Goal: Task Accomplishment & Management: Manage account settings

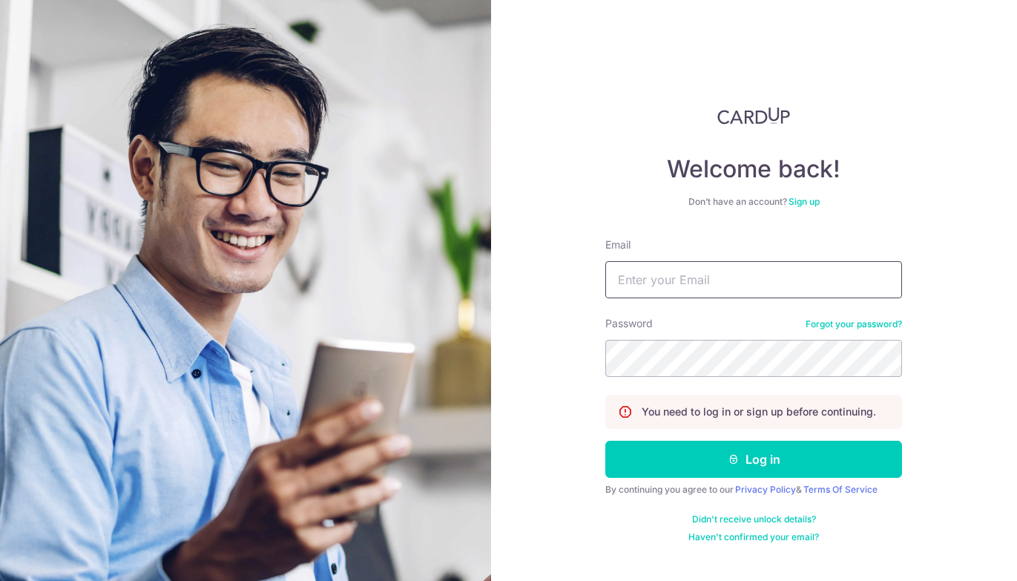
type input "[EMAIL_ADDRESS][DOMAIN_NAME]"
click at [753, 459] on button "Log in" at bounding box center [753, 458] width 297 height 37
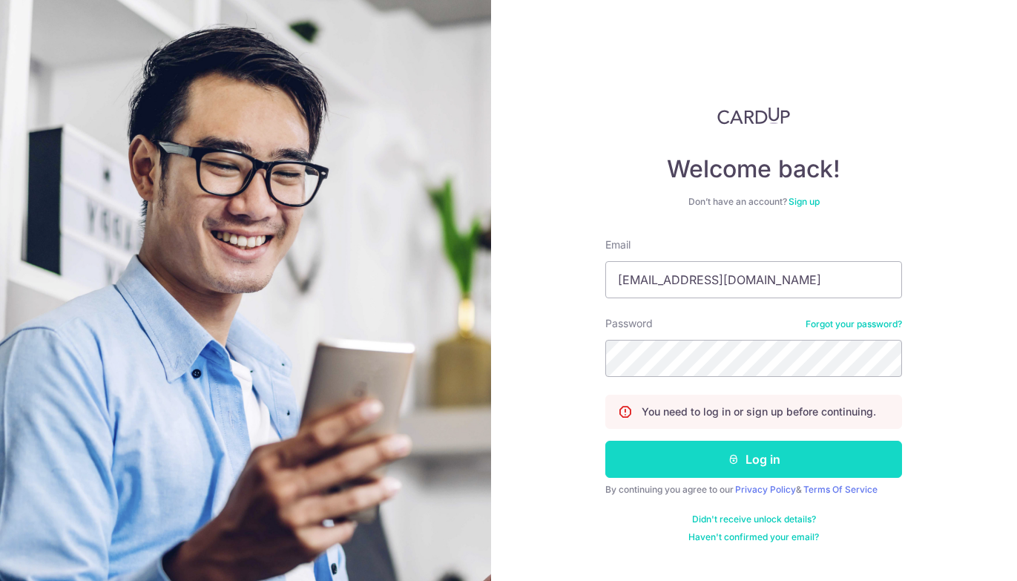
click at [767, 468] on button "Log in" at bounding box center [753, 458] width 297 height 37
click at [773, 466] on button "Log in" at bounding box center [753, 458] width 297 height 37
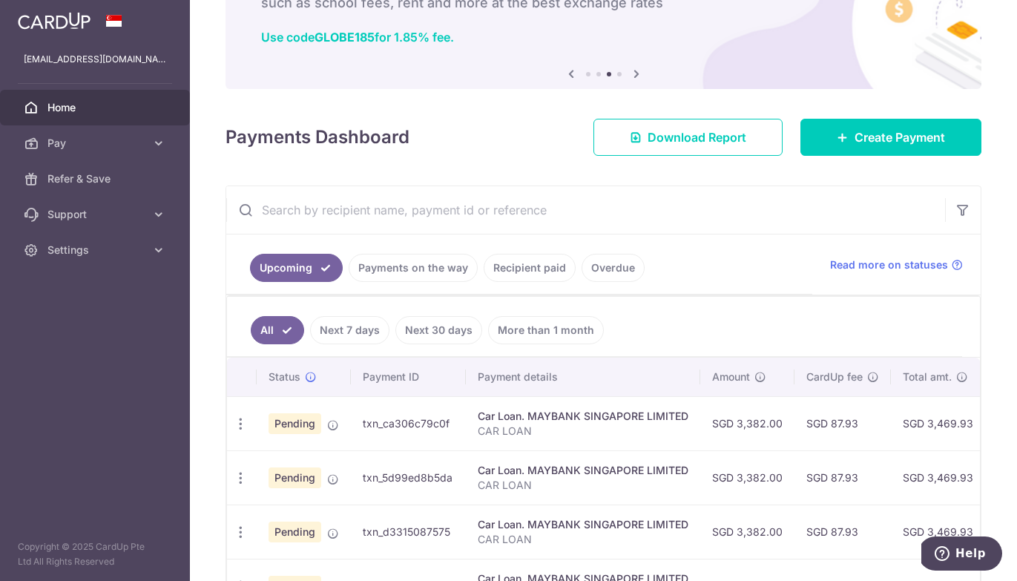
scroll to position [114, 0]
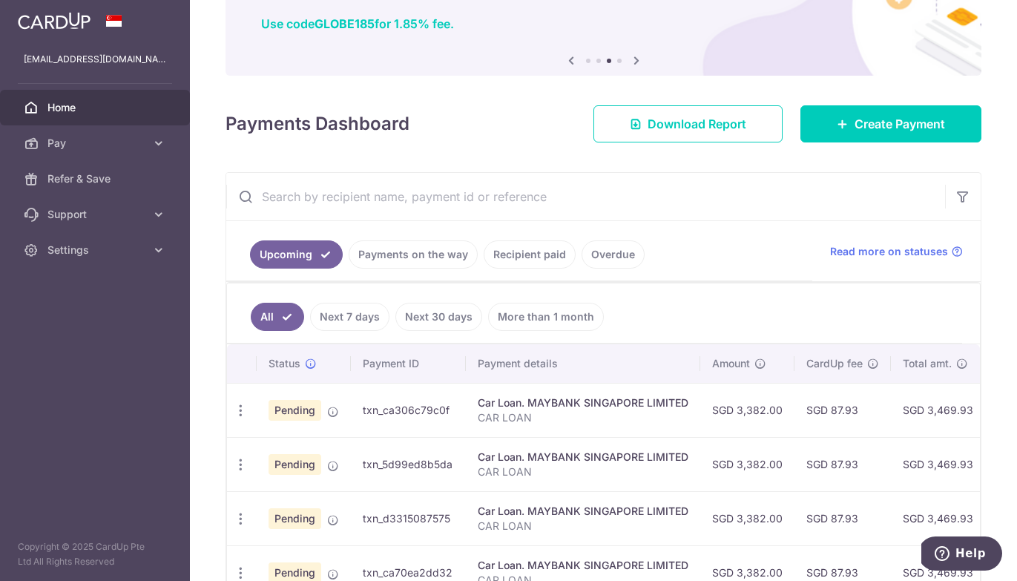
click at [522, 405] on div "Car Loan. MAYBANK SINGAPORE LIMITED" at bounding box center [583, 402] width 211 height 15
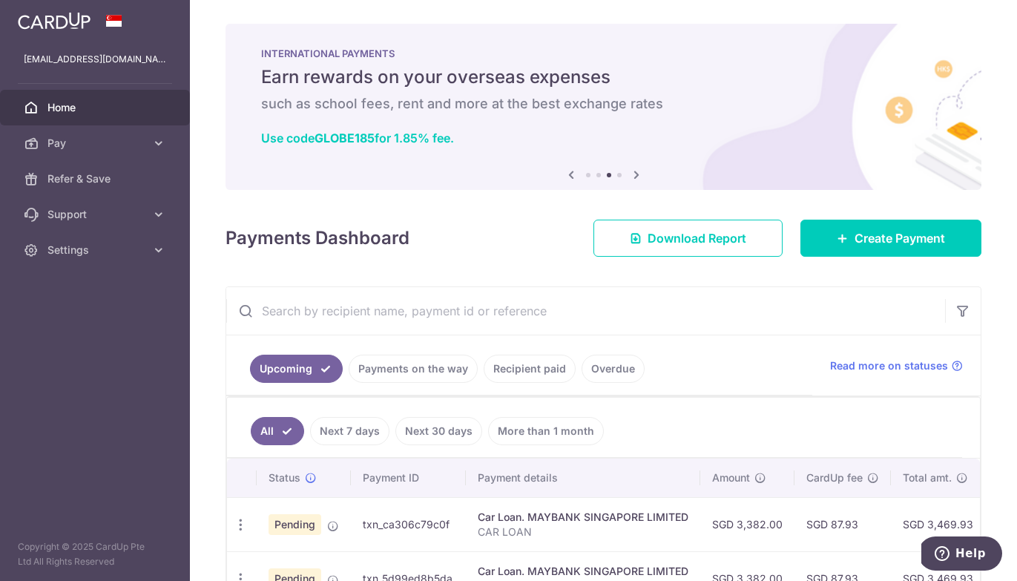
scroll to position [0, 0]
click at [304, 530] on span "Pending" at bounding box center [294, 524] width 53 height 21
click at [240, 528] on icon "button" at bounding box center [241, 525] width 16 height 16
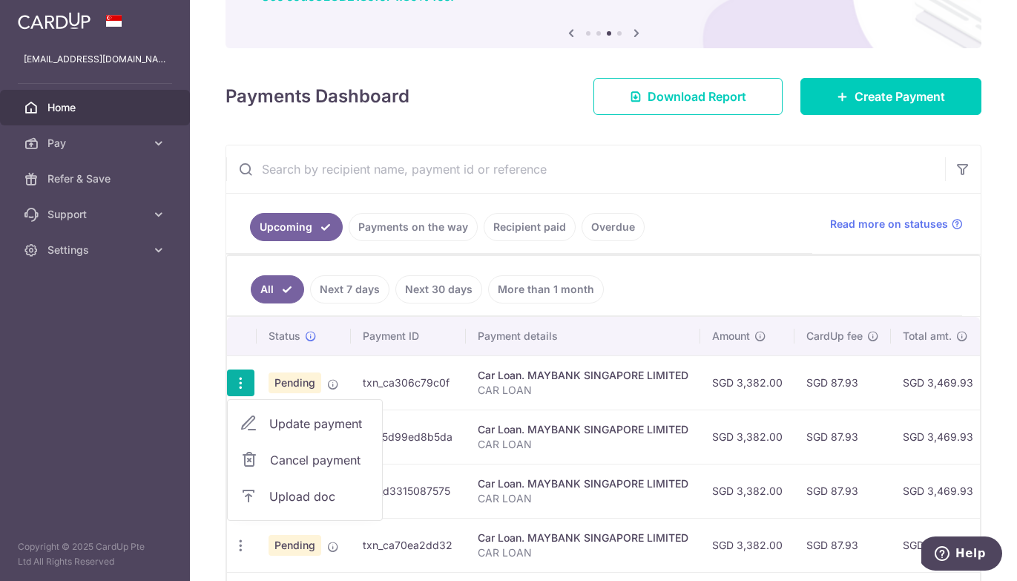
scroll to position [147, 0]
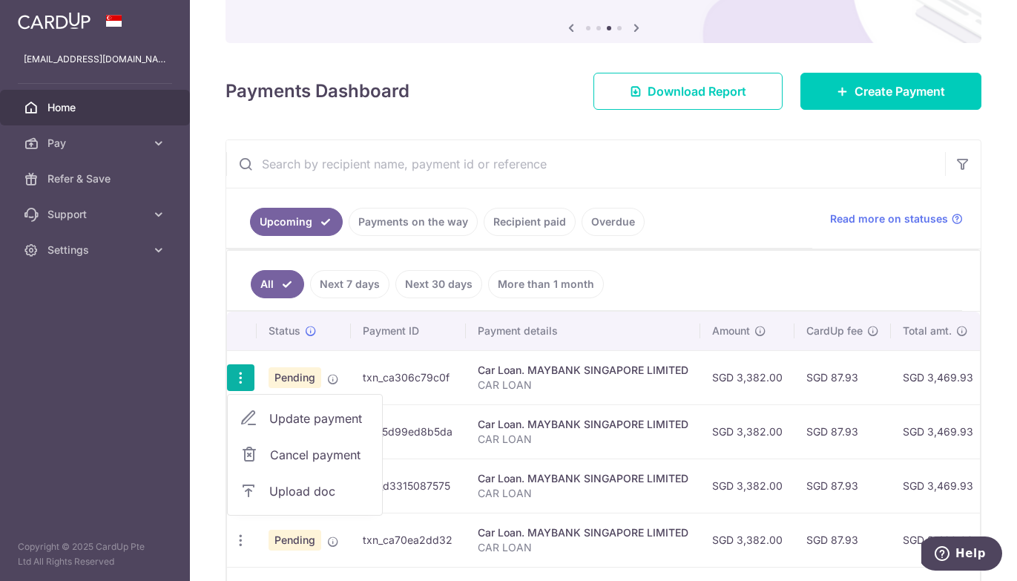
click at [327, 418] on span "Update payment" at bounding box center [319, 418] width 101 height 18
radio input "true"
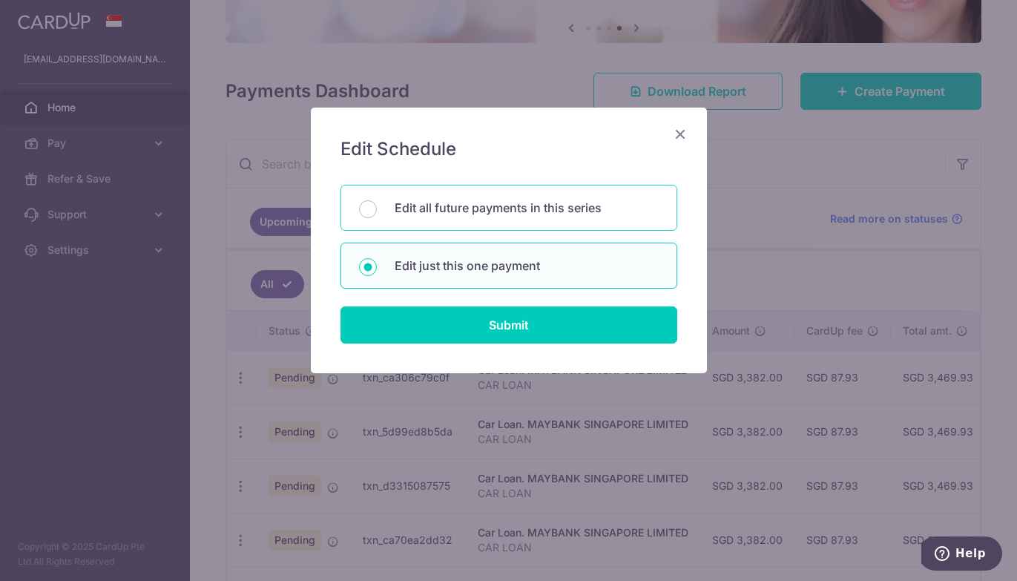
click at [592, 198] on div "Edit all future payments in this series" at bounding box center [508, 208] width 337 height 46
radio input "true"
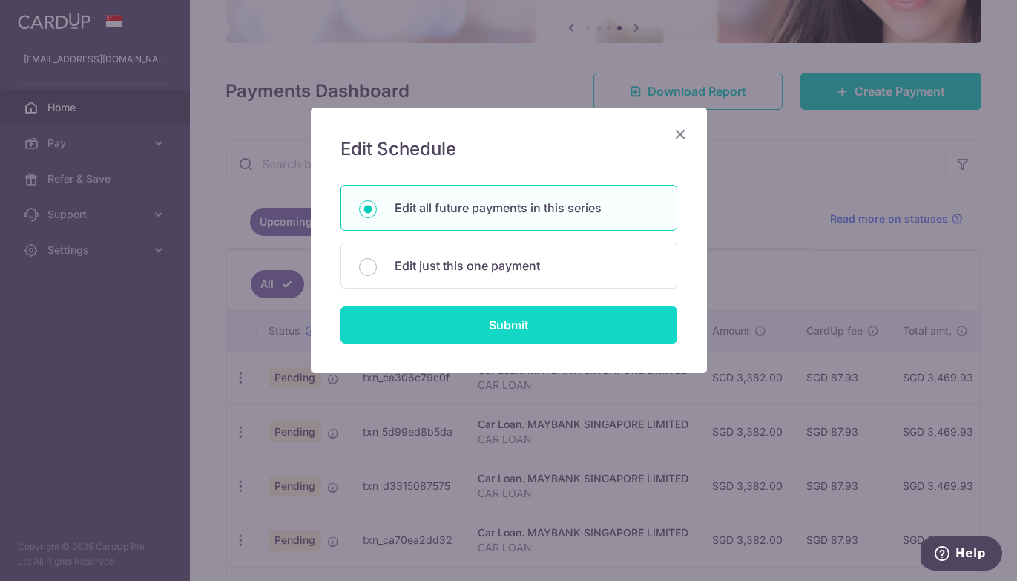
click at [558, 326] on input "Submit" at bounding box center [508, 324] width 337 height 37
radio input "true"
type input "3,382.00"
type input "CAR LOAN"
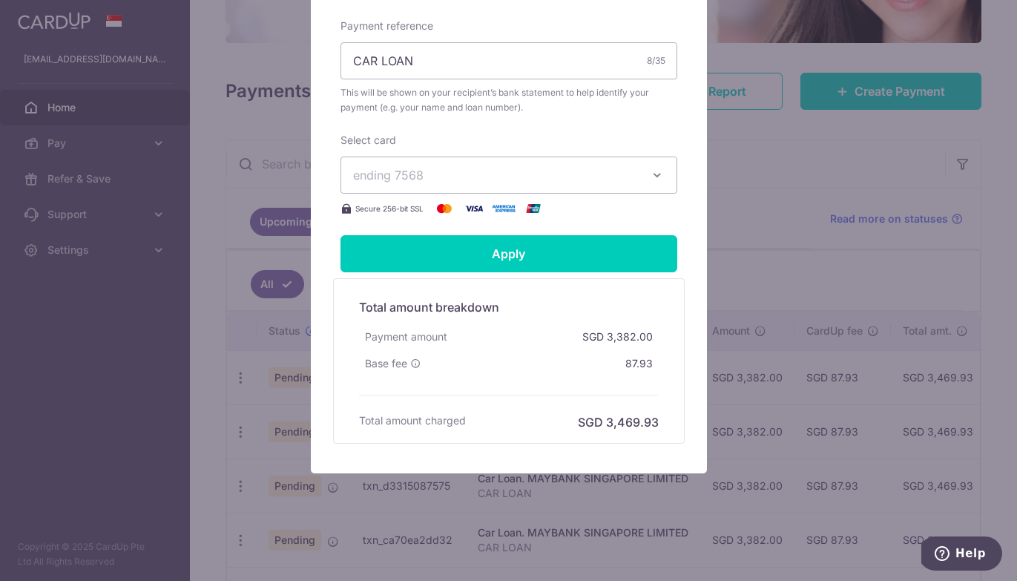
scroll to position [526, 0]
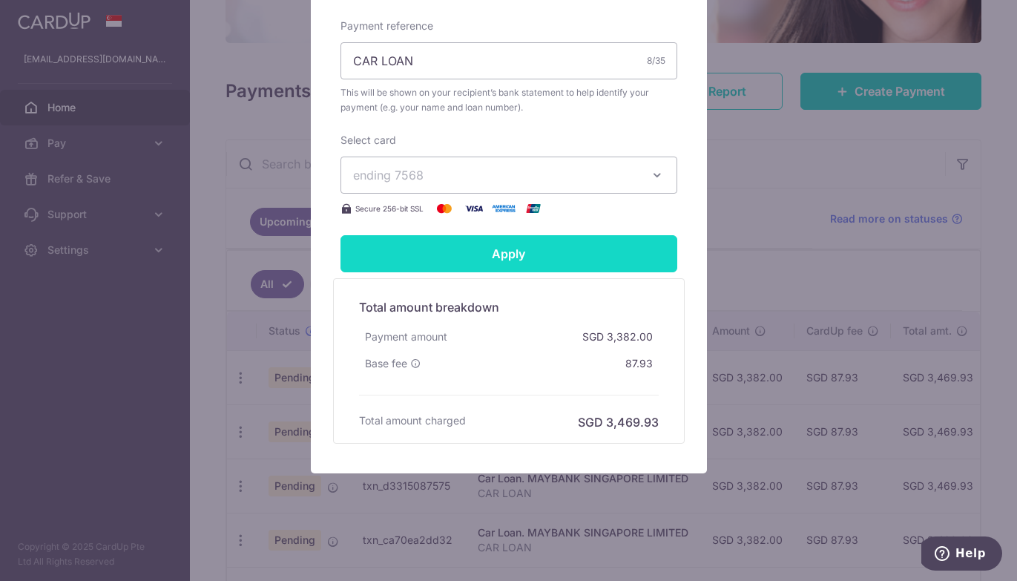
click at [558, 251] on input "Apply" at bounding box center [508, 253] width 337 height 37
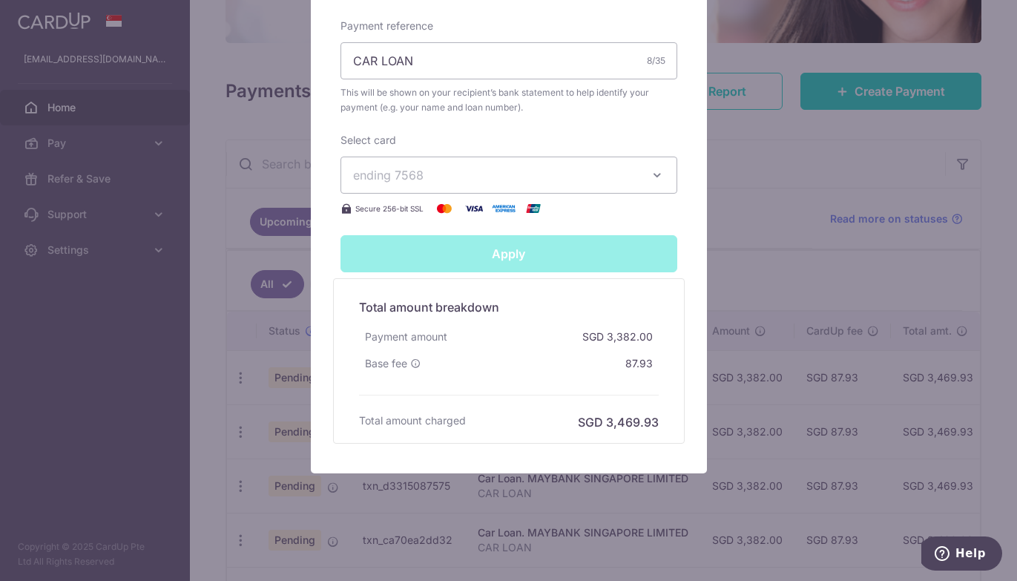
type input "Successfully Applied"
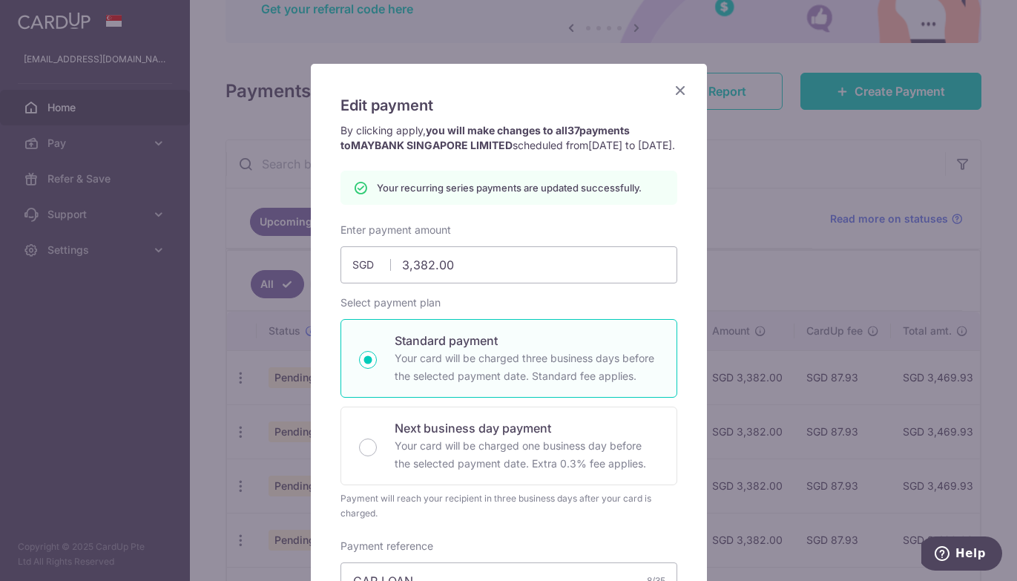
scroll to position [37, 0]
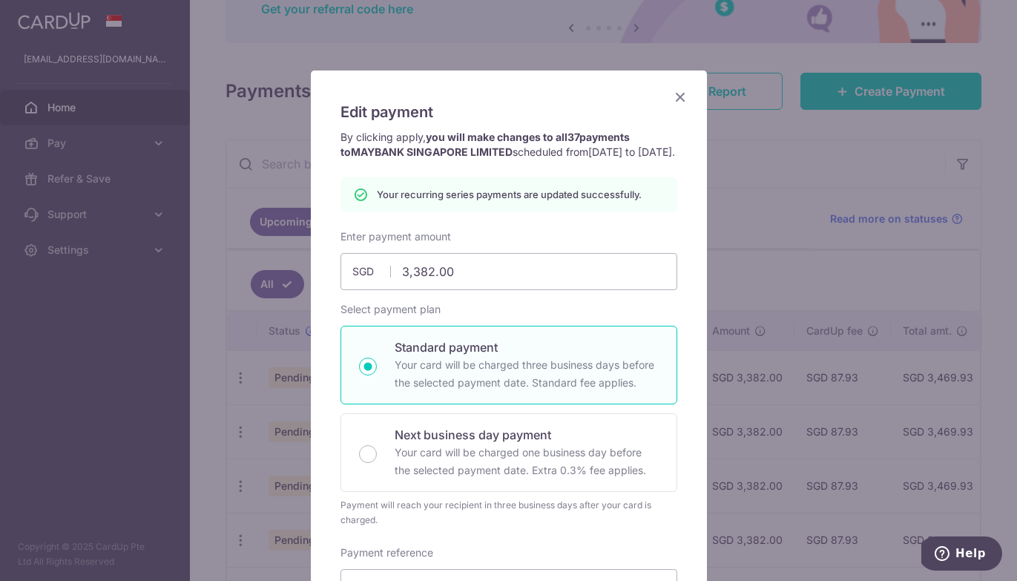
click at [681, 94] on icon "Close" at bounding box center [680, 96] width 18 height 19
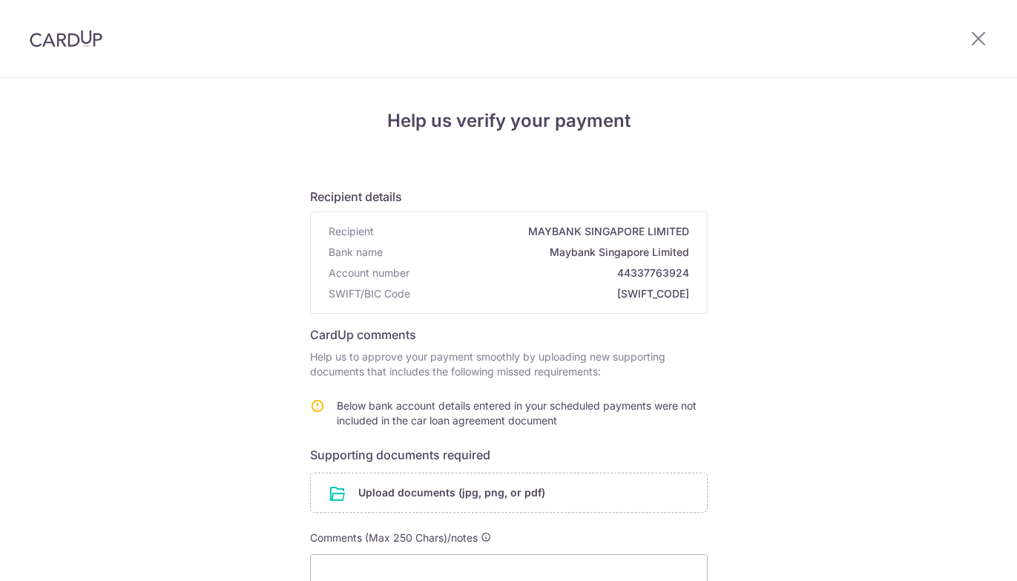
click at [681, 323] on form "Recipient details Recipient MAYBANK SINGAPORE LIMITED Bank name Maybank Singapo…" at bounding box center [508, 446] width 397 height 540
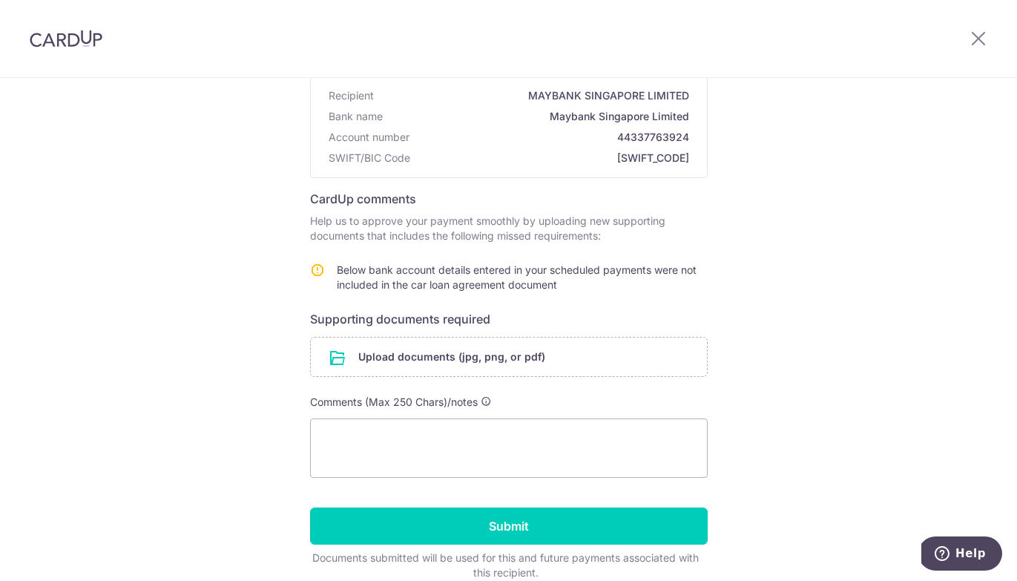
scroll to position [143, 0]
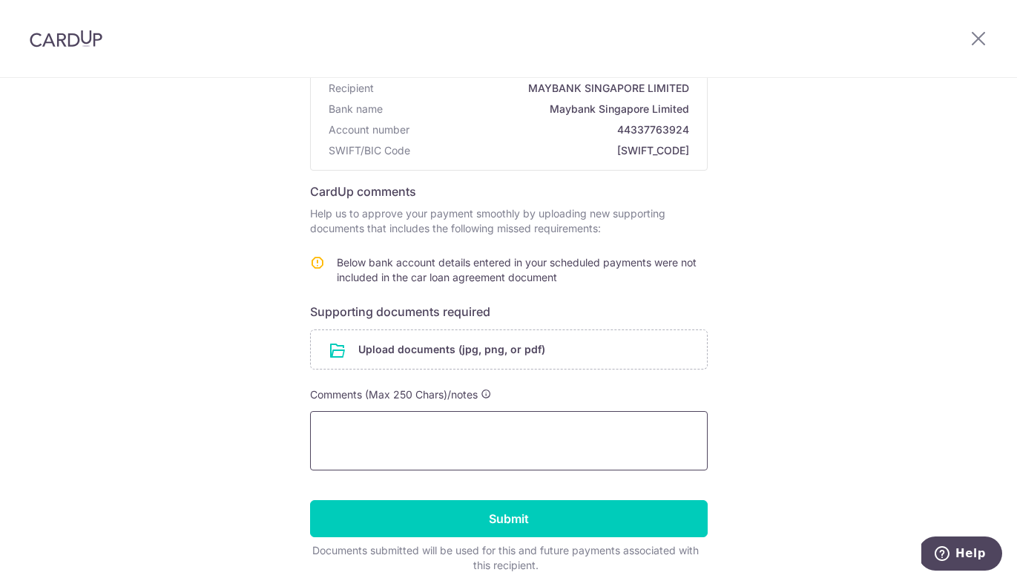
click at [506, 450] on textarea at bounding box center [508, 440] width 397 height 59
click at [530, 358] on input "file" at bounding box center [509, 349] width 396 height 39
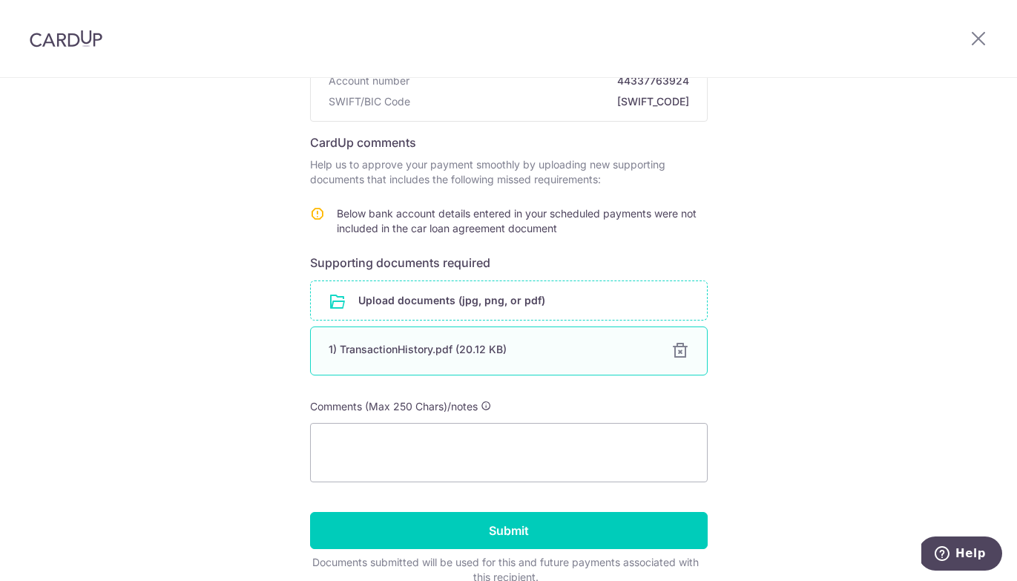
scroll to position [205, 0]
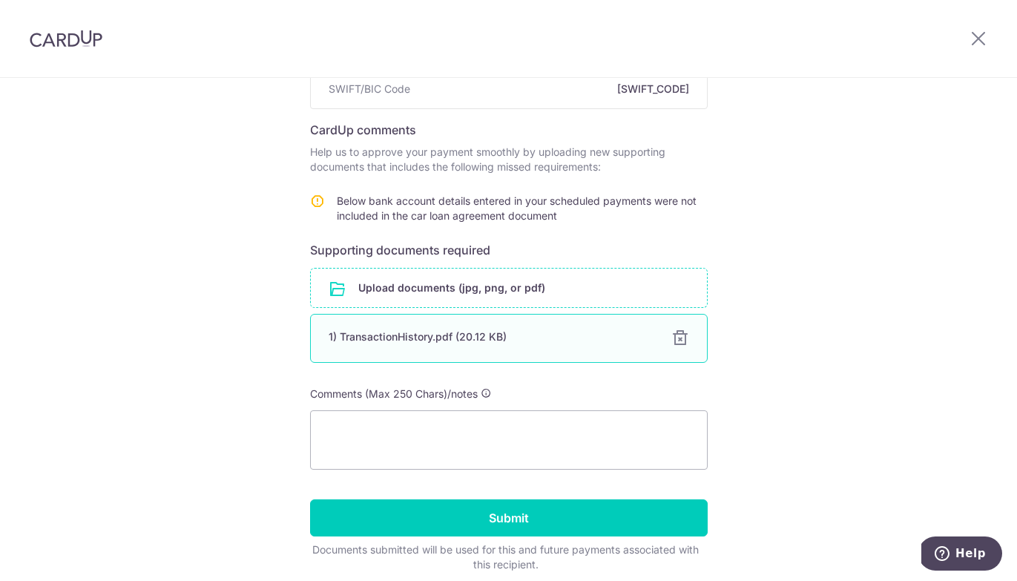
click at [598, 339] on div "1) TransactionHistory.pdf (20.12 KB)" at bounding box center [490, 336] width 325 height 15
click at [681, 342] on div at bounding box center [680, 338] width 18 height 18
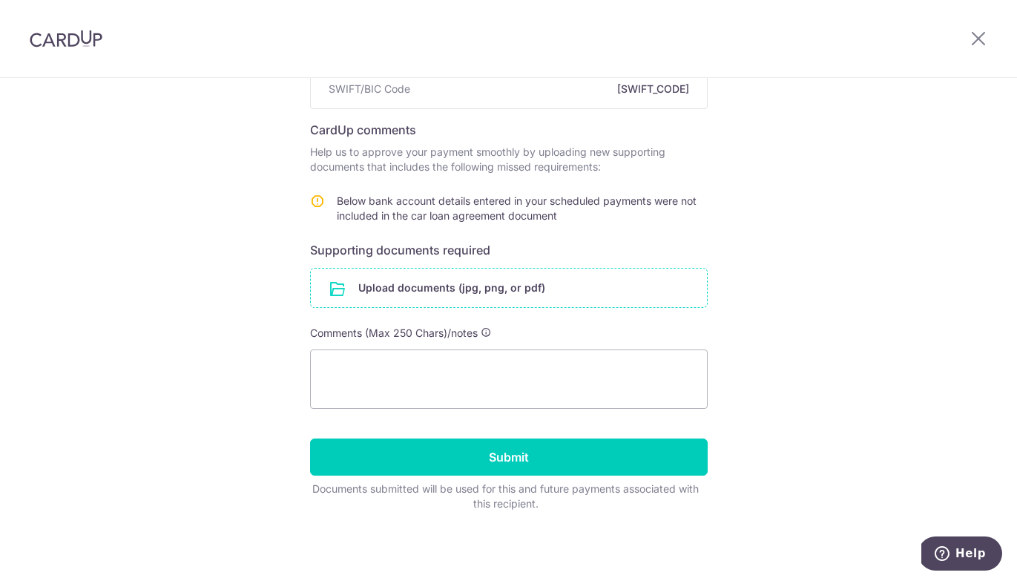
click at [610, 287] on input "file" at bounding box center [509, 287] width 396 height 39
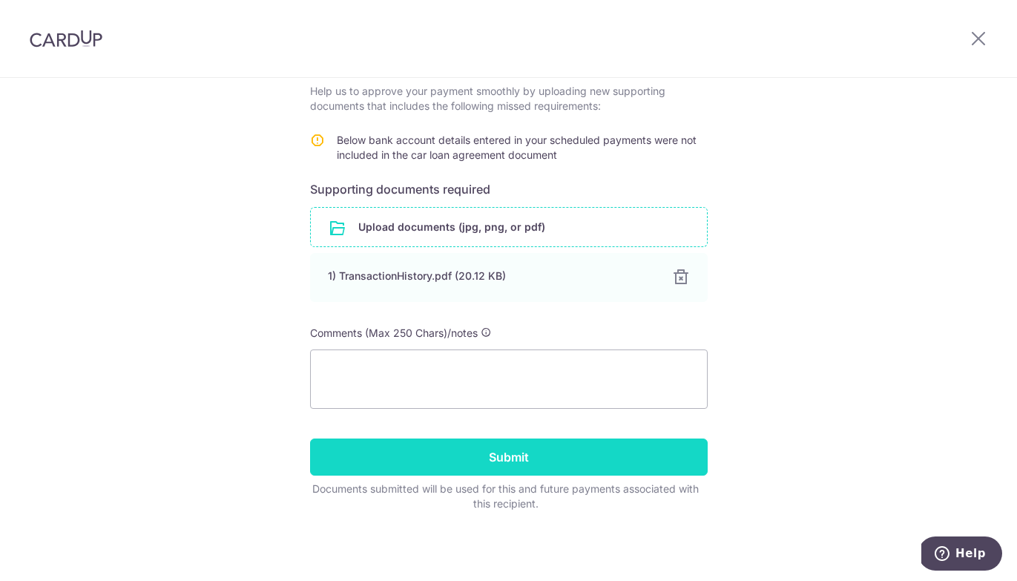
scroll to position [266, 0]
click at [585, 458] on input "Submit" at bounding box center [508, 456] width 397 height 37
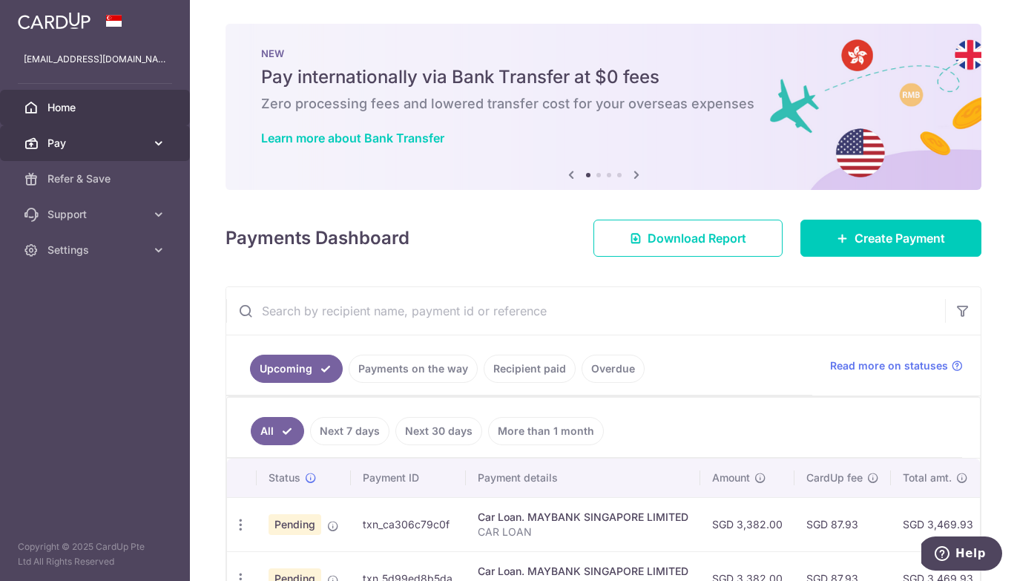
click at [135, 138] on span "Pay" at bounding box center [96, 143] width 98 height 15
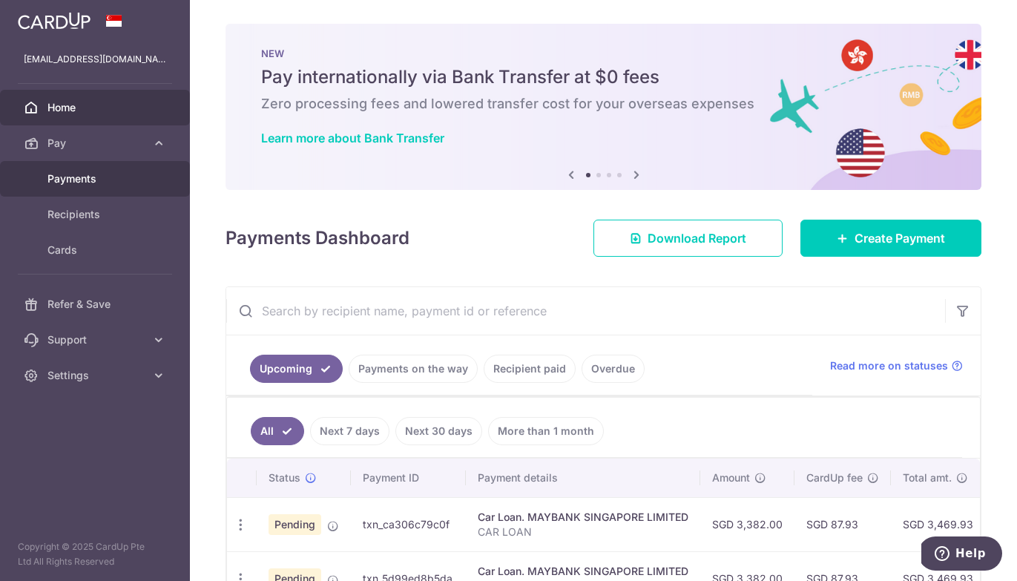
click at [103, 182] on span "Payments" at bounding box center [96, 178] width 98 height 15
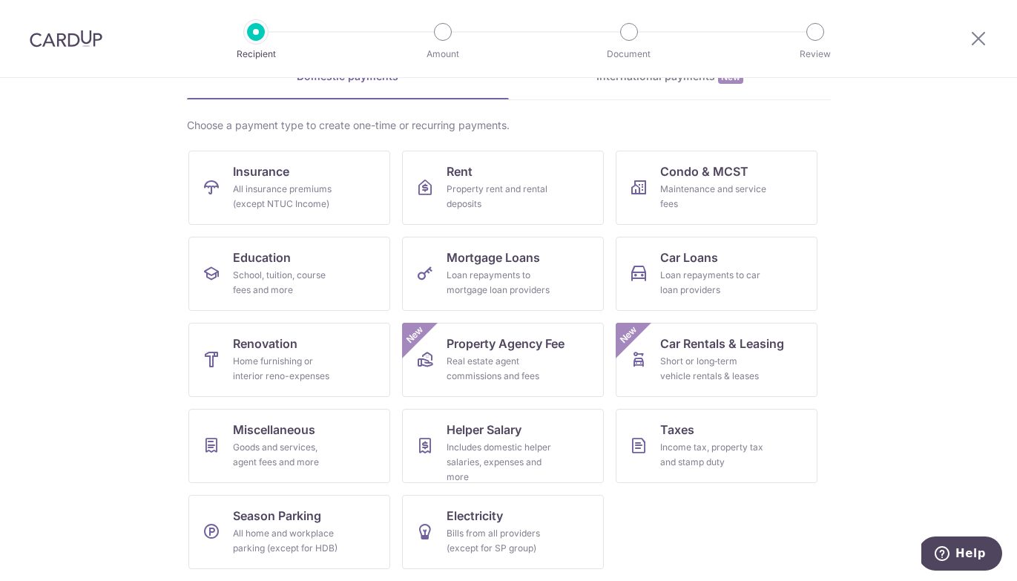
scroll to position [83, 0]
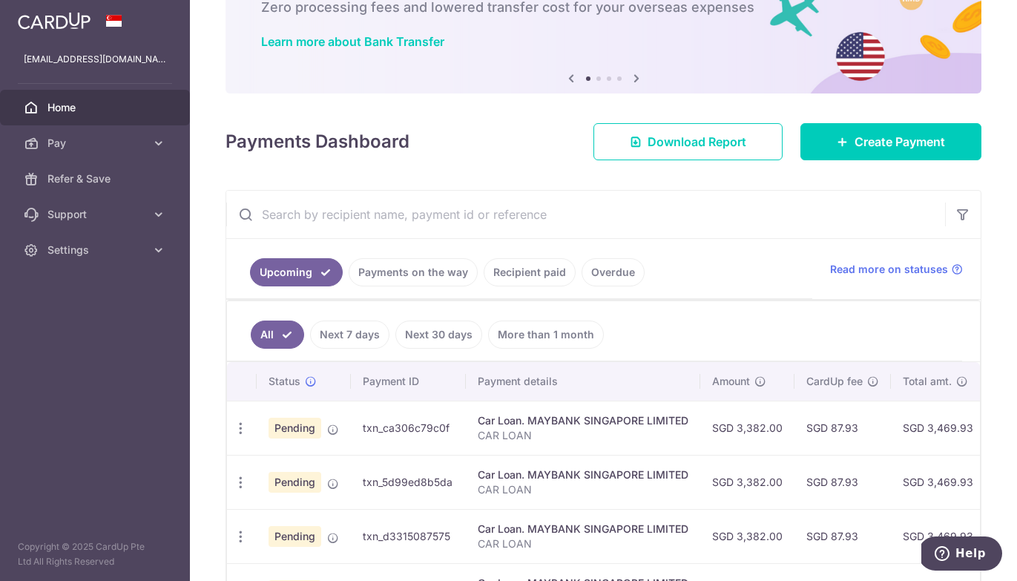
scroll to position [98, 0]
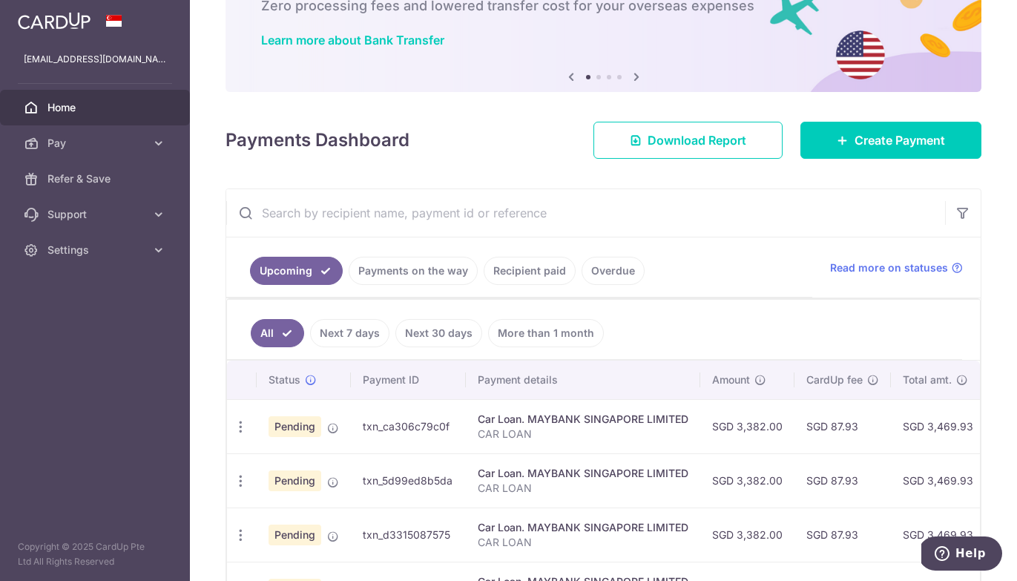
click at [713, 426] on td "SGD 3,382.00" at bounding box center [747, 426] width 94 height 54
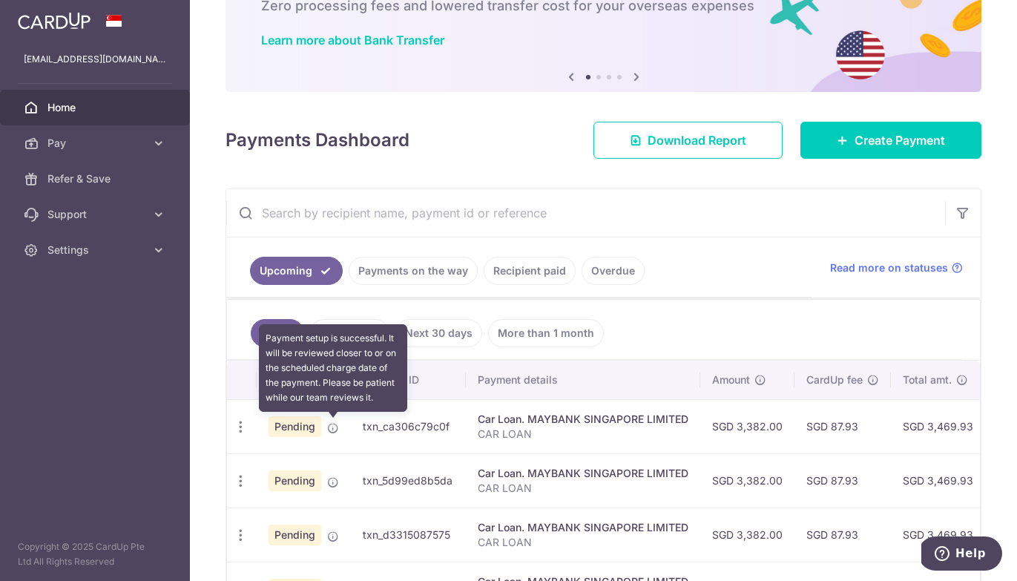
click at [331, 426] on icon at bounding box center [333, 428] width 12 height 12
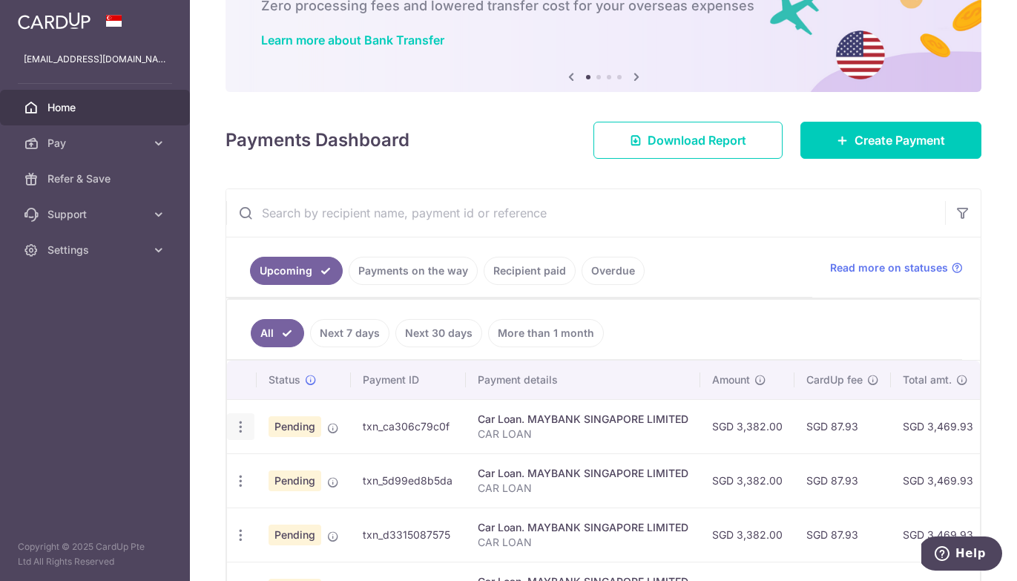
click at [241, 425] on icon "button" at bounding box center [241, 427] width 16 height 16
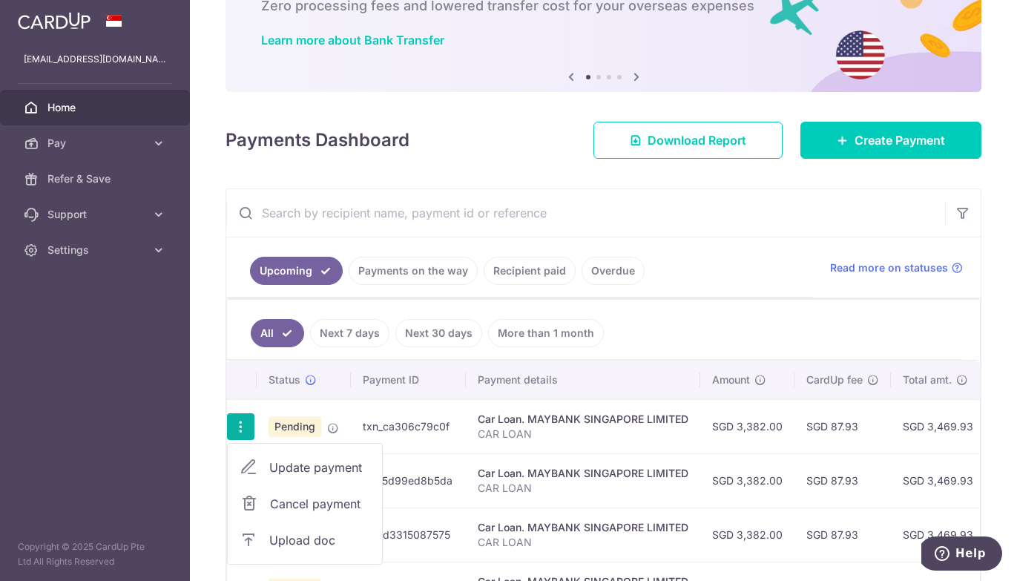
click at [331, 469] on span "Update payment" at bounding box center [319, 467] width 101 height 18
radio input "true"
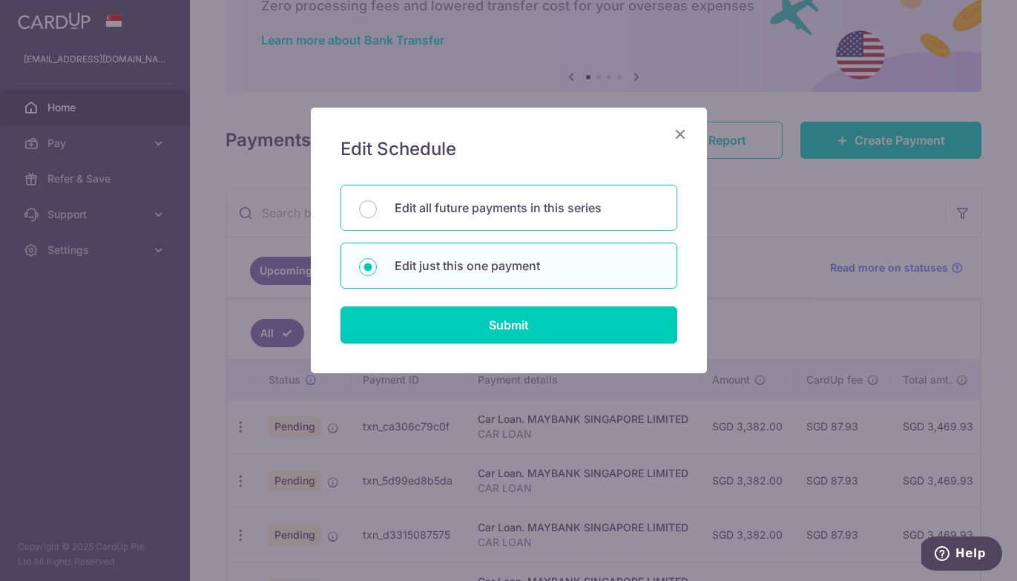
click at [521, 194] on div "Edit all future payments in this series" at bounding box center [508, 208] width 337 height 46
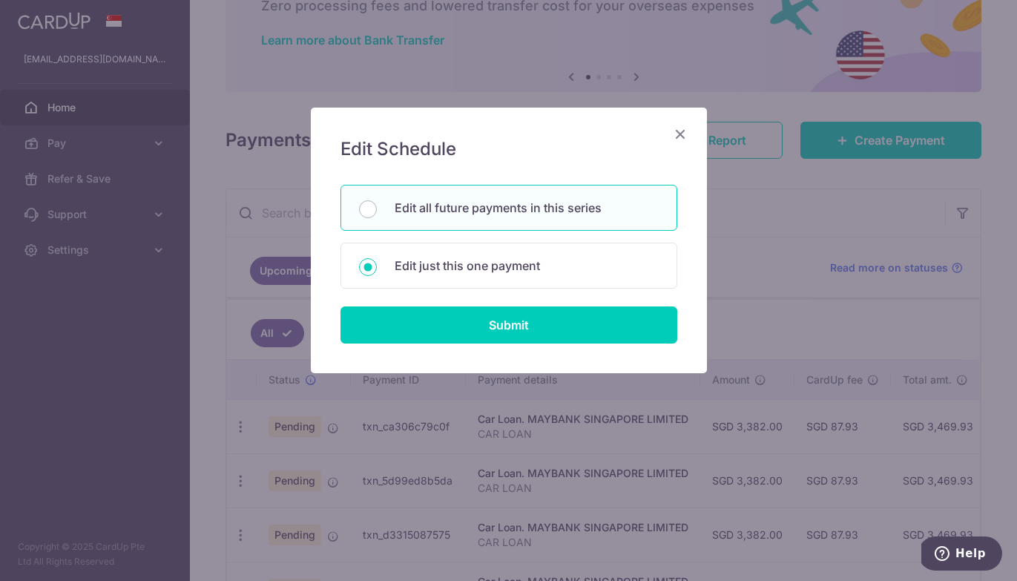
radio input "true"
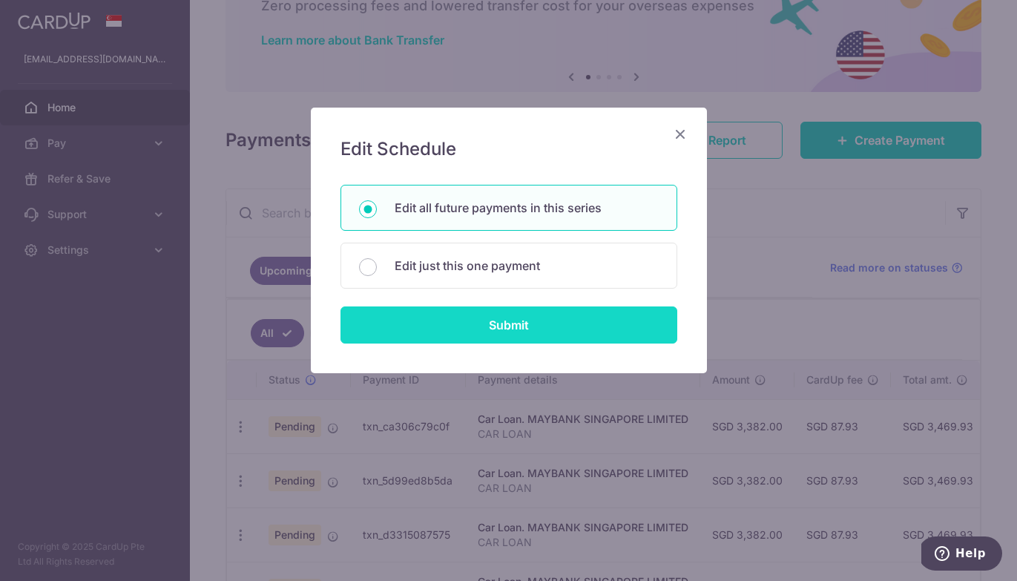
click at [518, 326] on input "Submit" at bounding box center [508, 324] width 337 height 37
radio input "true"
type input "3,382.00"
type input "CAR LOAN"
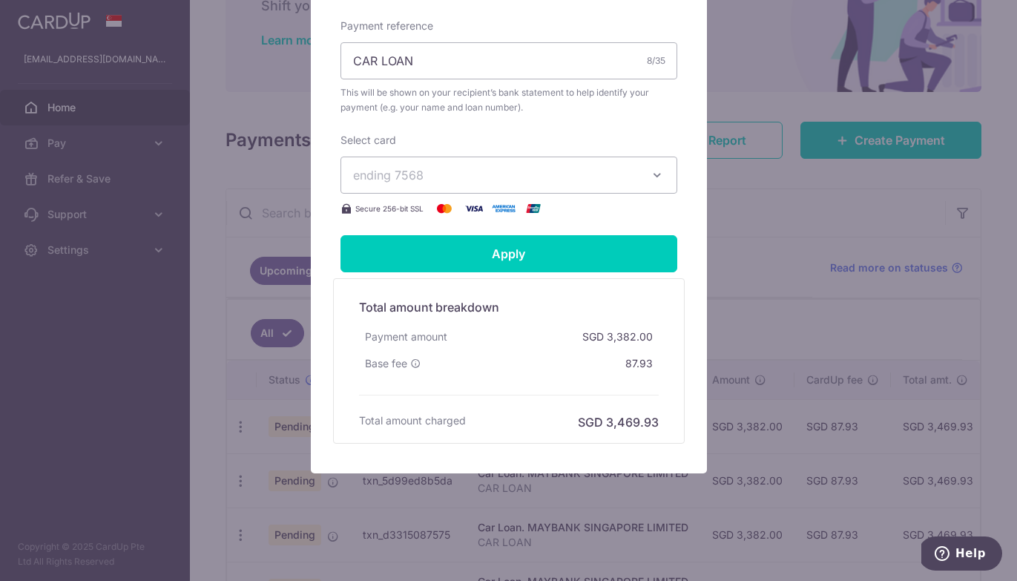
scroll to position [526, 0]
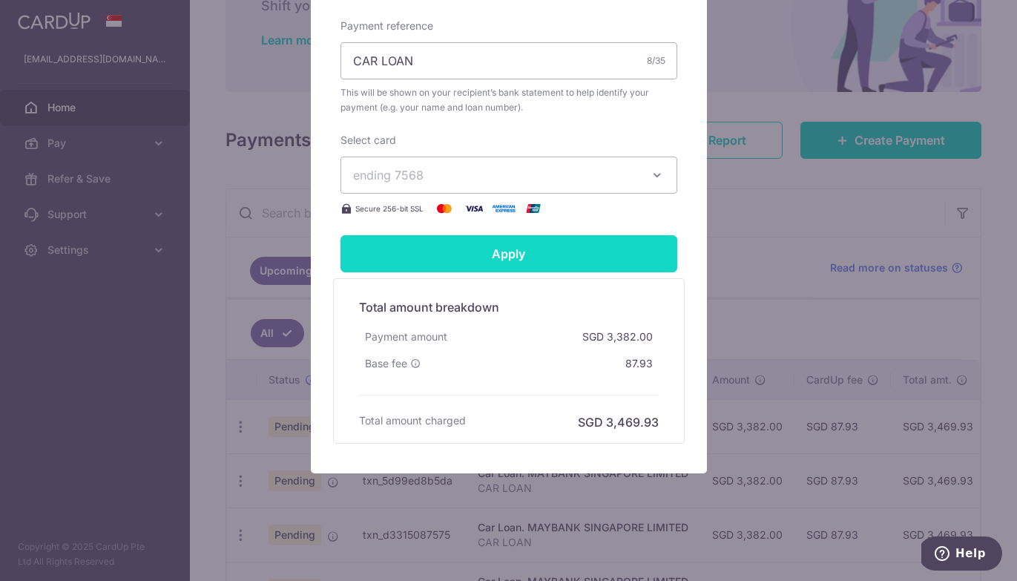
click at [601, 260] on input "Apply" at bounding box center [508, 253] width 337 height 37
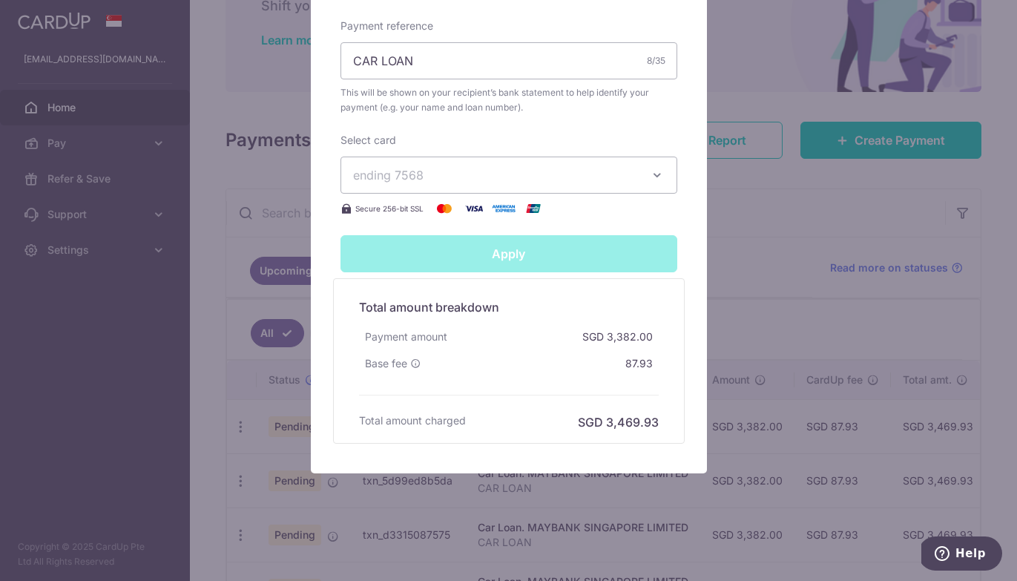
type input "Successfully Applied"
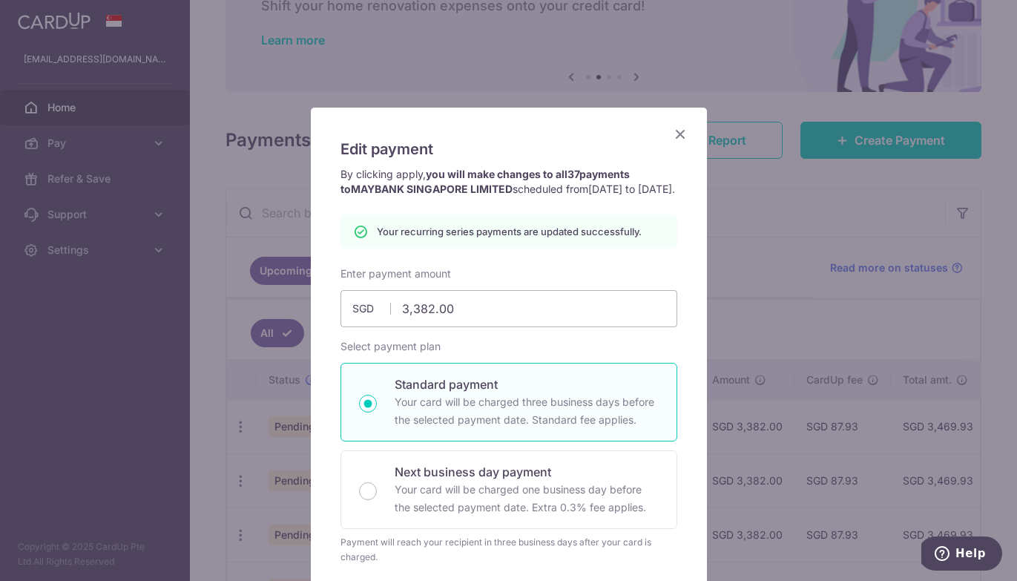
scroll to position [0, 0]
click at [684, 125] on div "Edit payment By clicking apply, you will make changes to all 37 payments to MAY…" at bounding box center [509, 572] width 396 height 929
click at [680, 137] on icon "Close" at bounding box center [680, 134] width 18 height 19
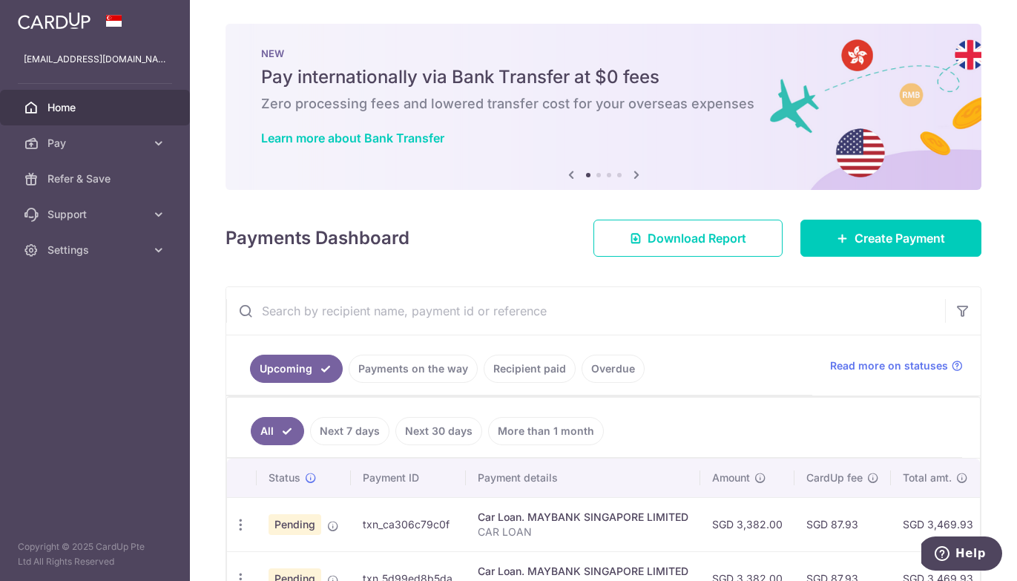
scroll to position [55, 0]
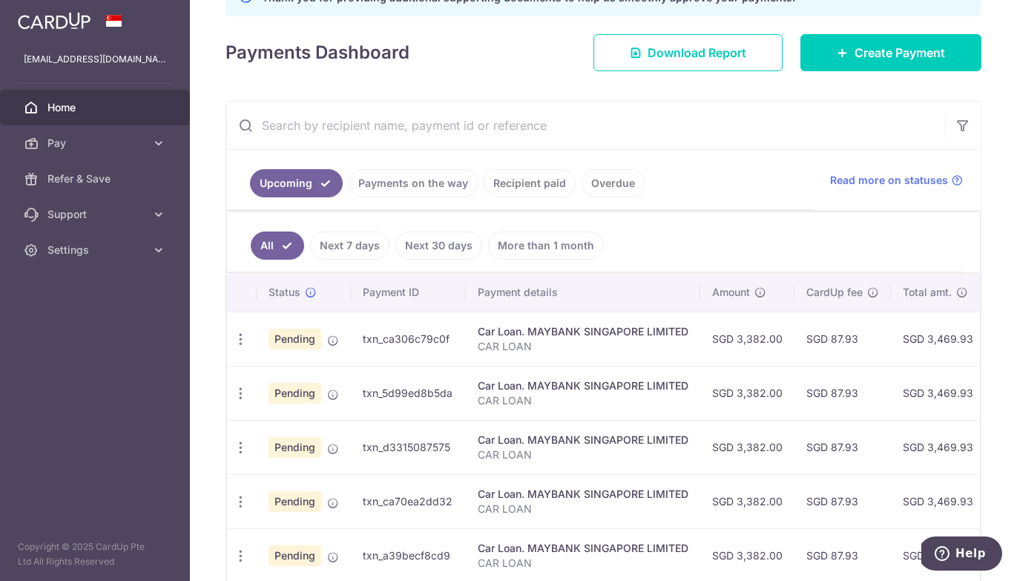
scroll to position [236, 0]
